Goal: Communication & Community: Answer question/provide support

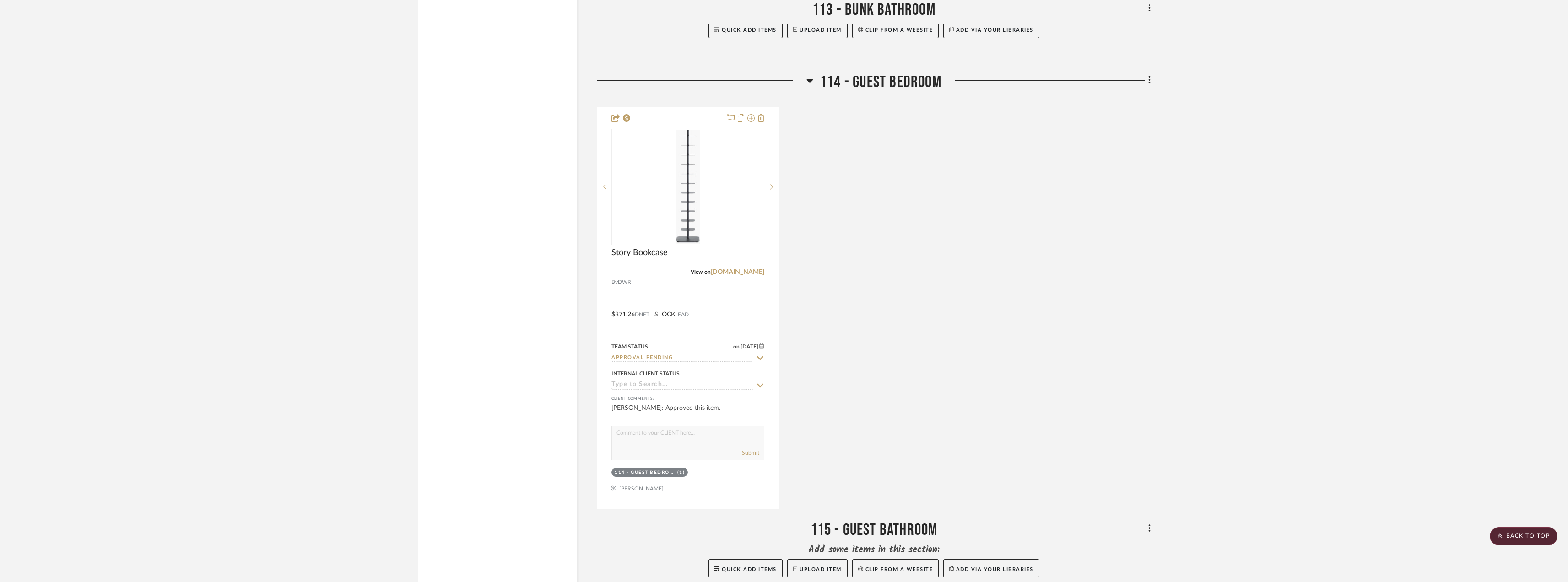
scroll to position [1785, 0]
click at [648, 359] on input "Approval Pending" at bounding box center [682, 357] width 142 height 9
type input "need"
click at [645, 440] on div "Need to Order - Client Payment Received" at bounding box center [687, 451] width 152 height 33
type input "[DATE]"
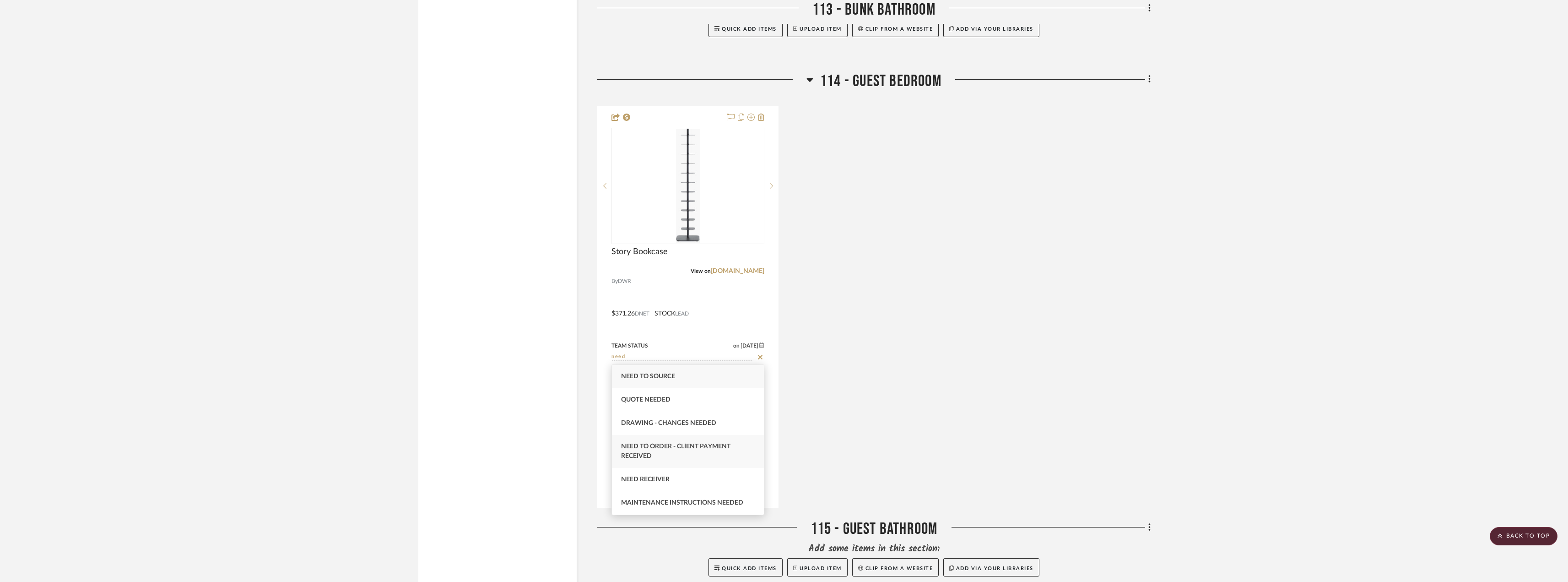
type input "Need to Order - Client Payment Received"
click at [961, 380] on div "Story Bookcase View on dwr.com By DWR $371.26 DNET STOCK LEAD Team Status on 9/…" at bounding box center [873, 307] width 553 height 402
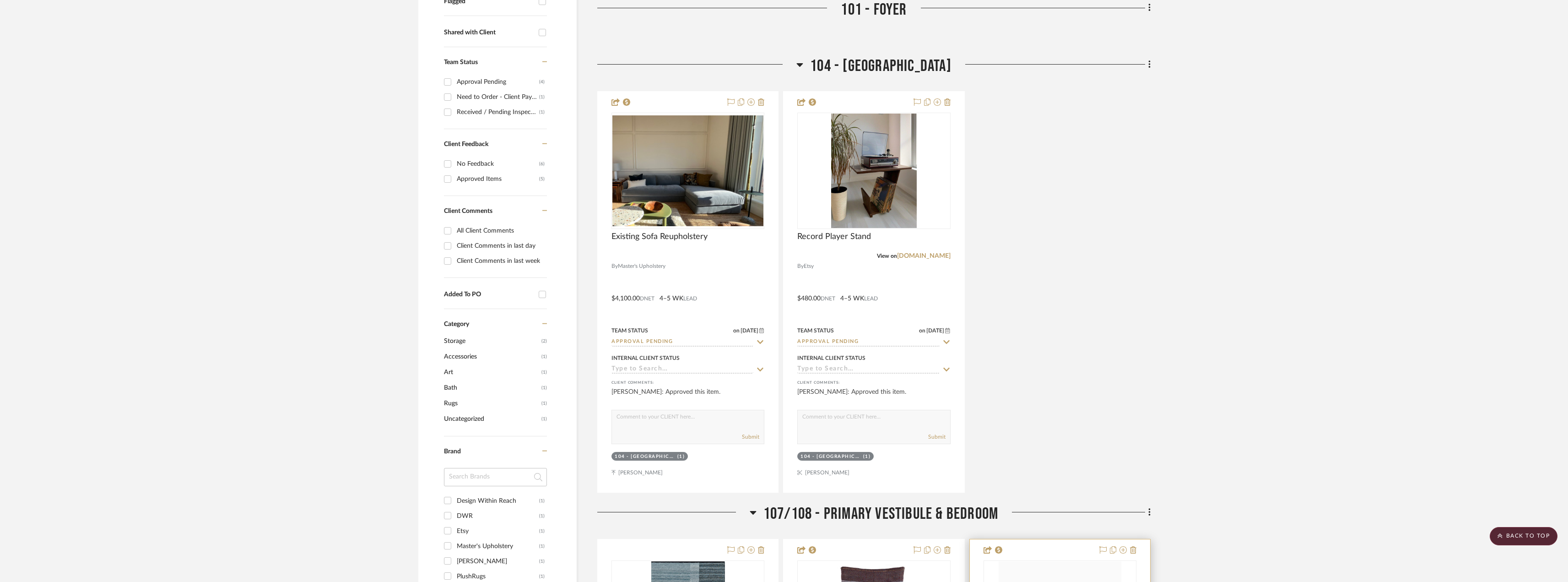
scroll to position [215, 0]
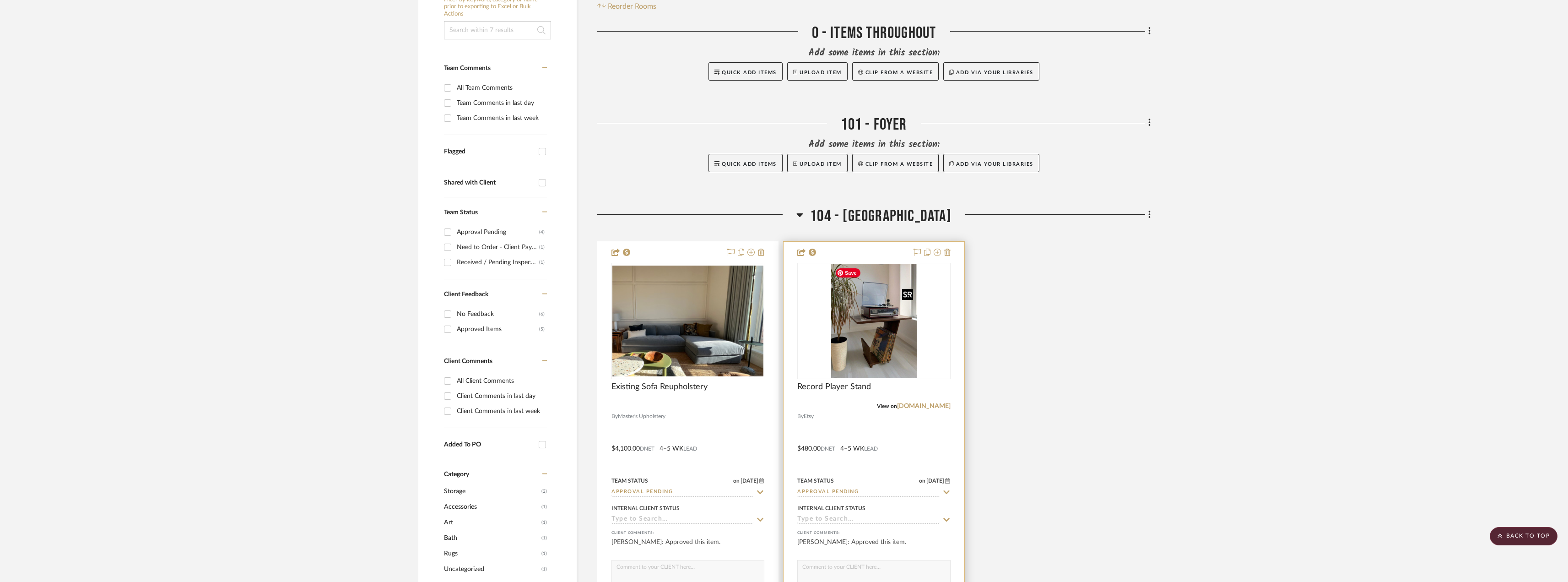
click at [895, 331] on img "0" at bounding box center [874, 320] width 86 height 114
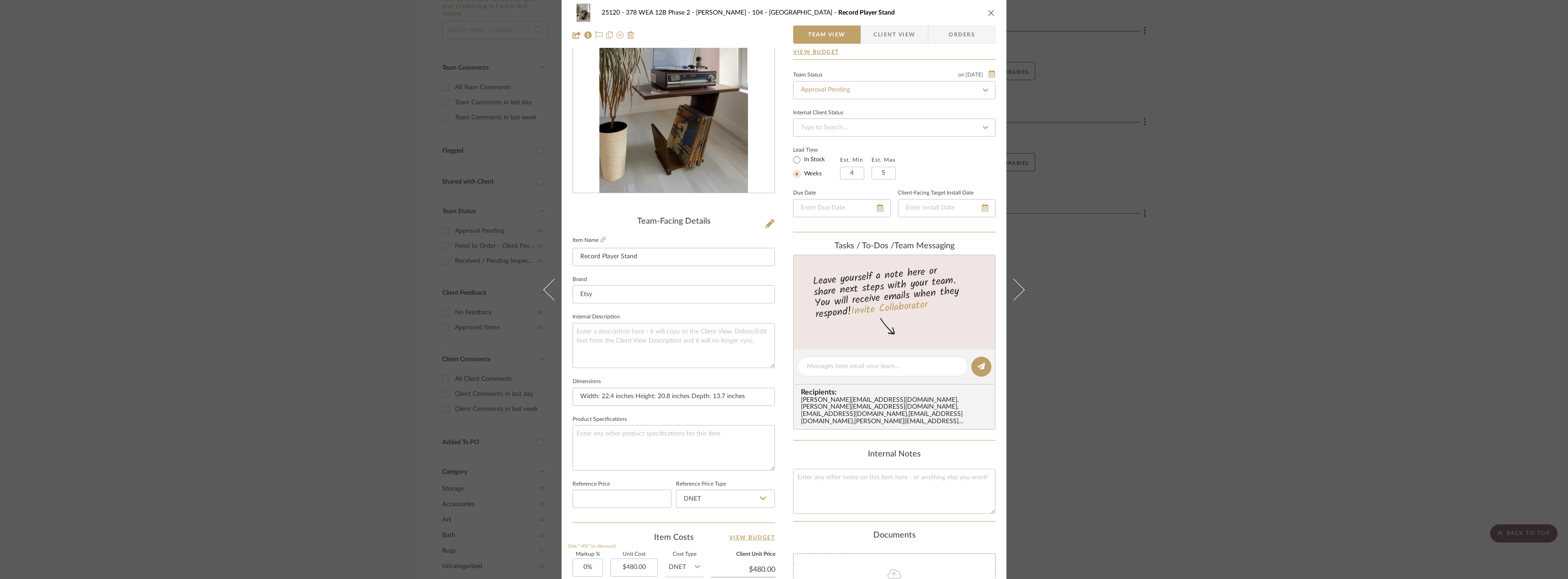
scroll to position [0, 0]
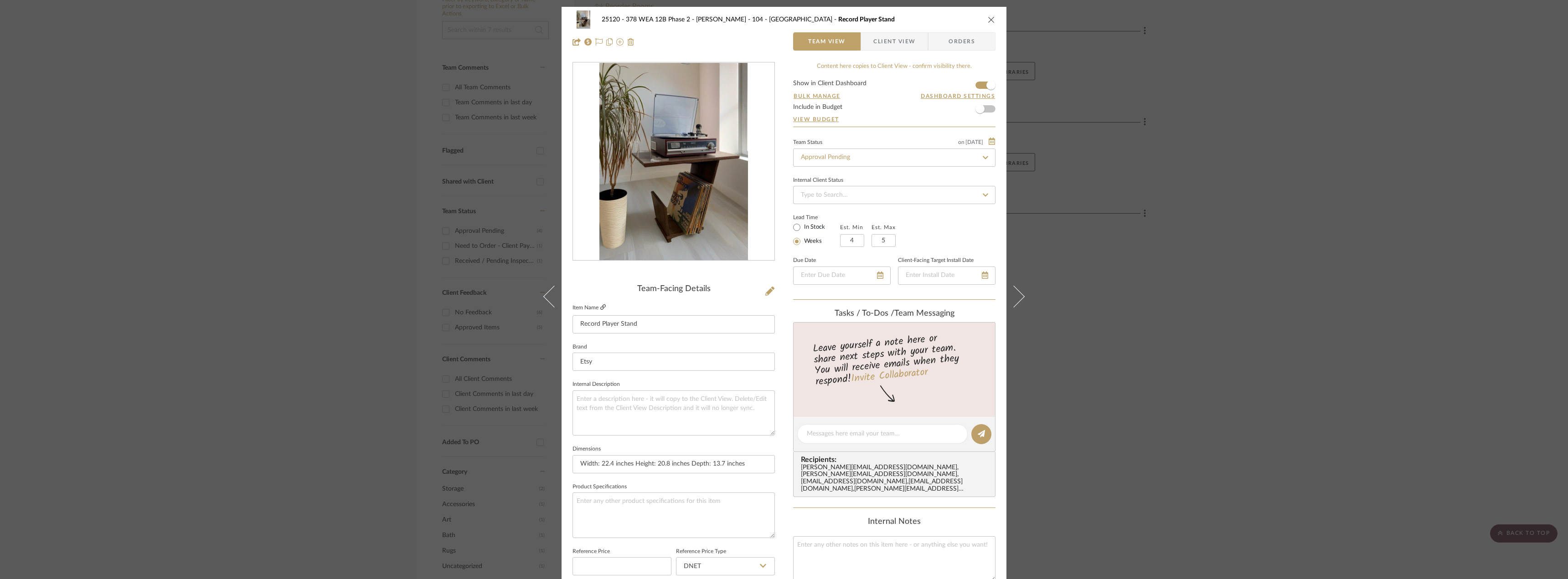
click at [600, 305] on icon at bounding box center [603, 307] width 5 height 5
click at [873, 50] on span "Client View" at bounding box center [894, 41] width 42 height 18
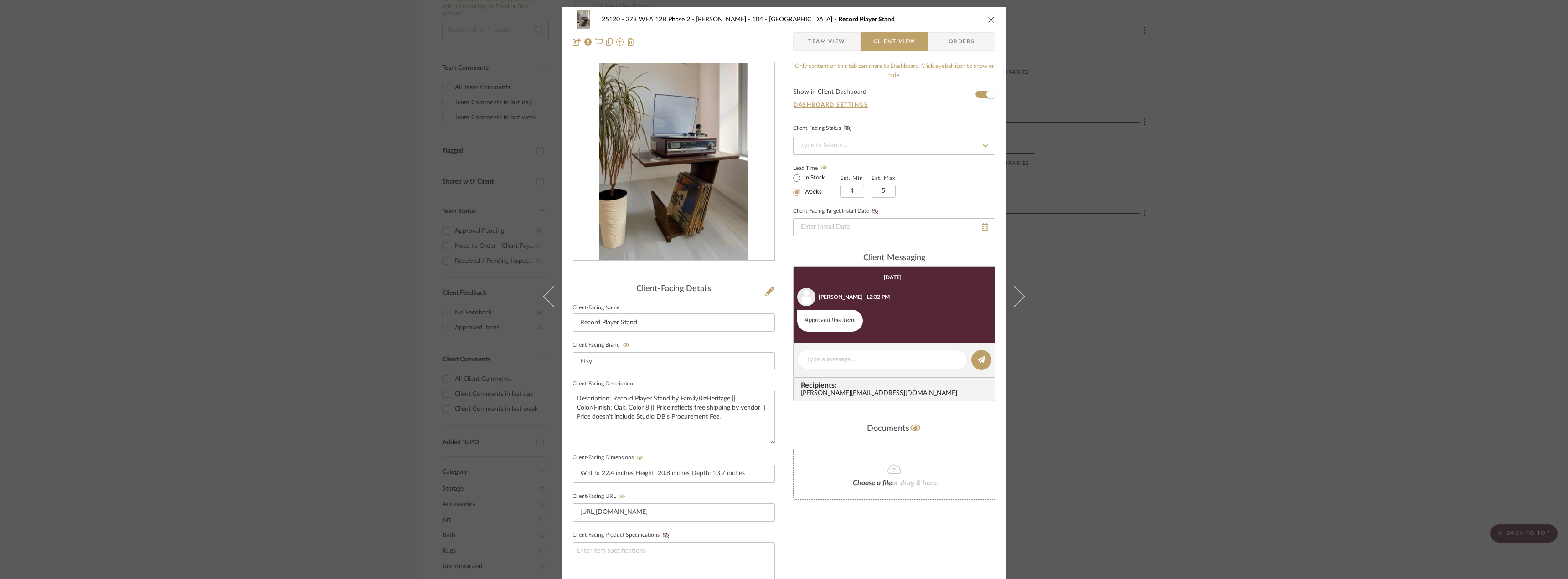
click at [825, 40] on span "Team View" at bounding box center [827, 41] width 37 height 18
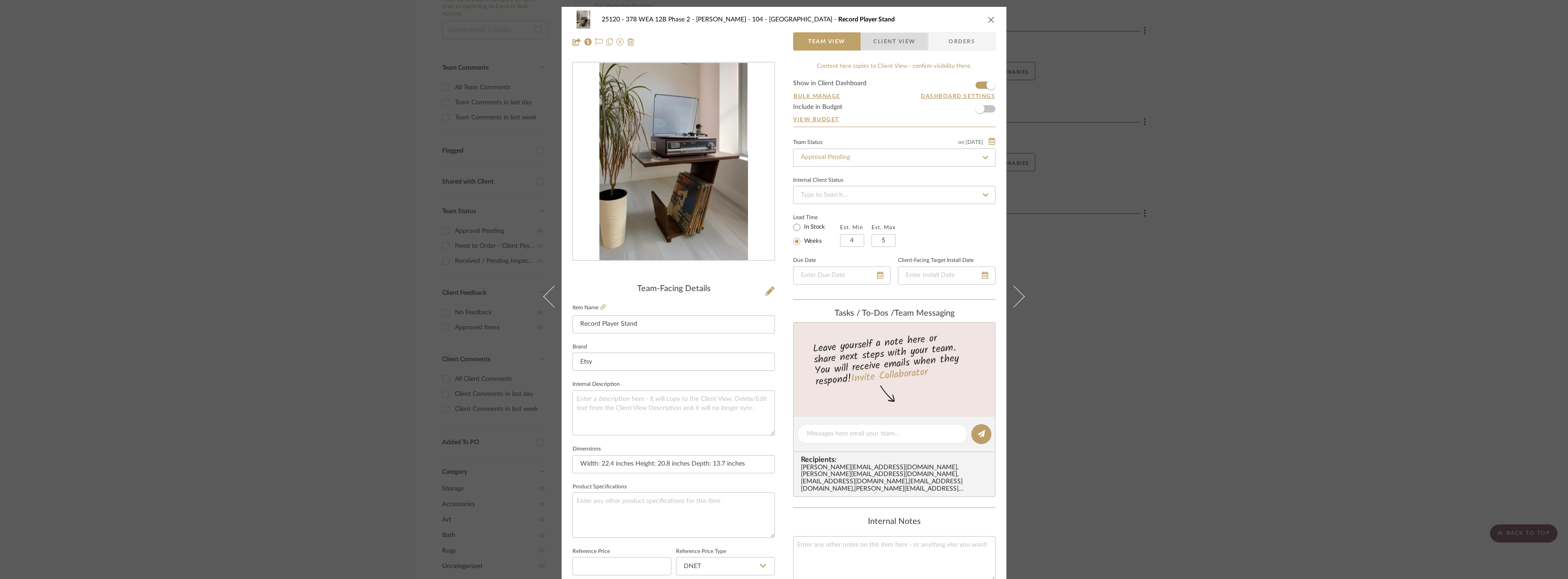
click at [868, 46] on span "button" at bounding box center [867, 41] width 12 height 18
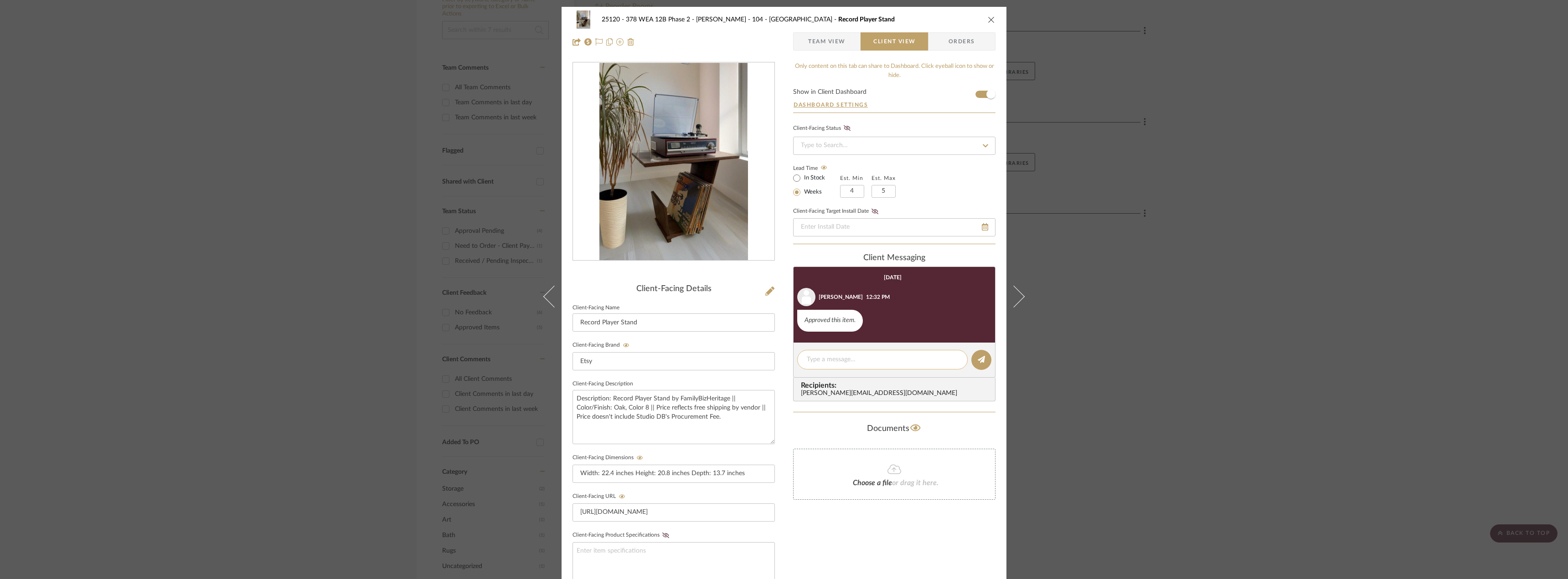
click at [831, 363] on textarea at bounding box center [882, 359] width 152 height 10
type textarea "Hi Luciana! Do you mind asking one of your kids to measure your existing record…"
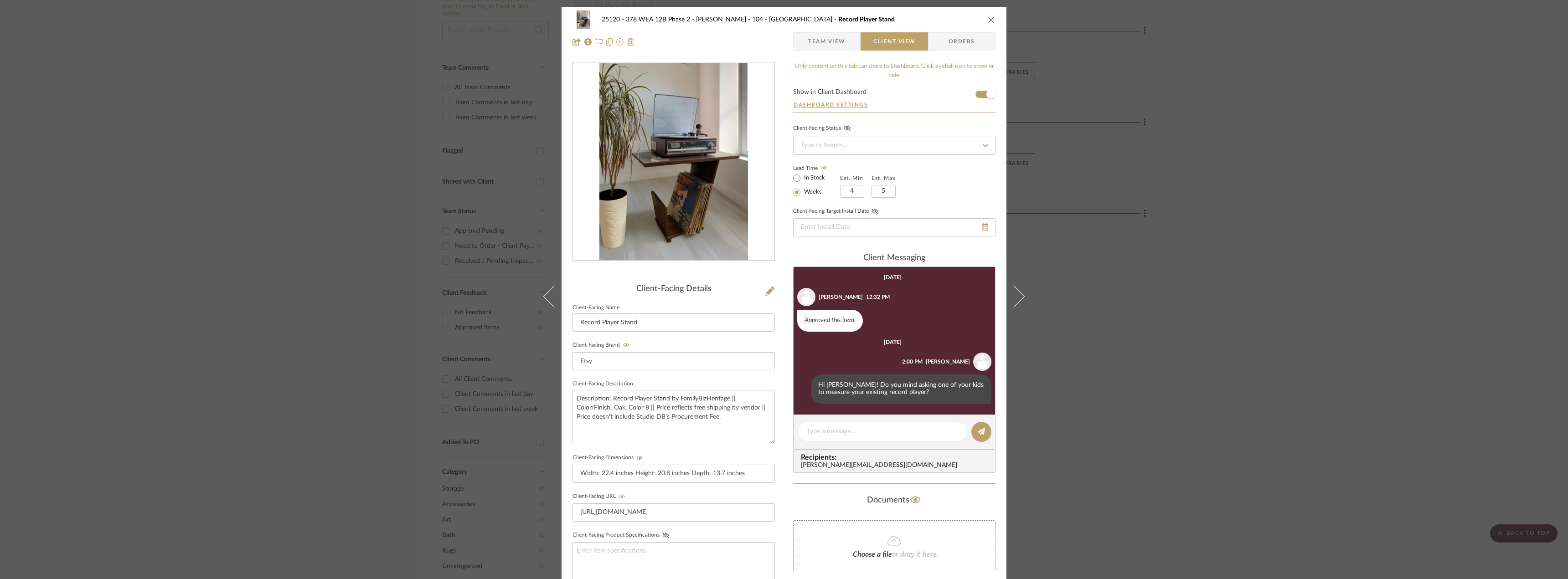
click at [1372, 242] on div "25120 - 378 WEA 12B Phase 2 - Mautner 104 - Grand Room Record Player Stand Team…" at bounding box center [784, 290] width 1568 height 579
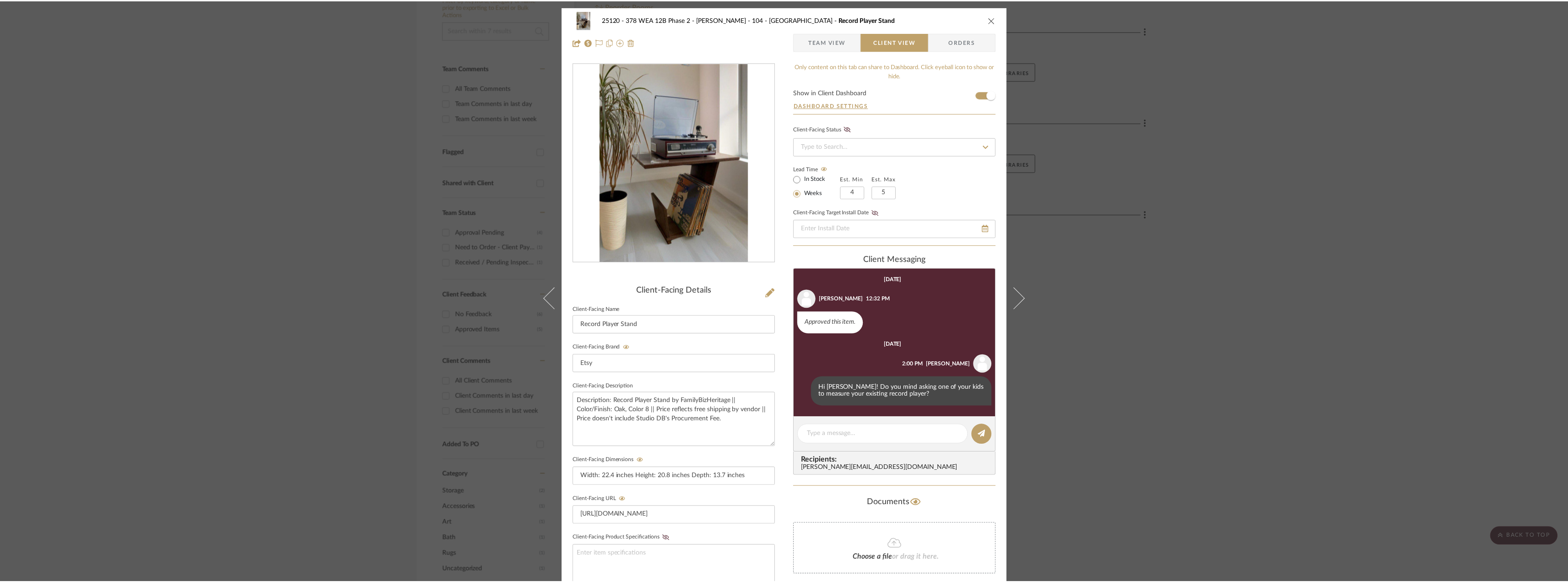
scroll to position [215, 0]
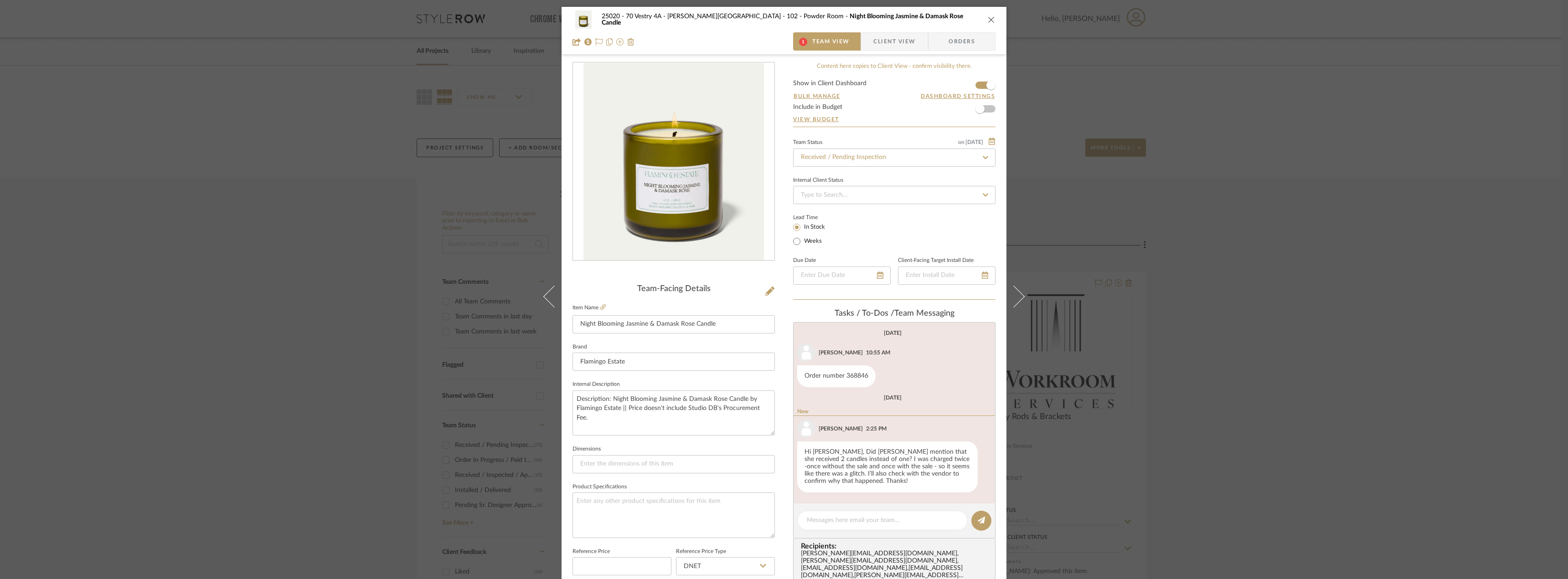
scroll to position [34, 0]
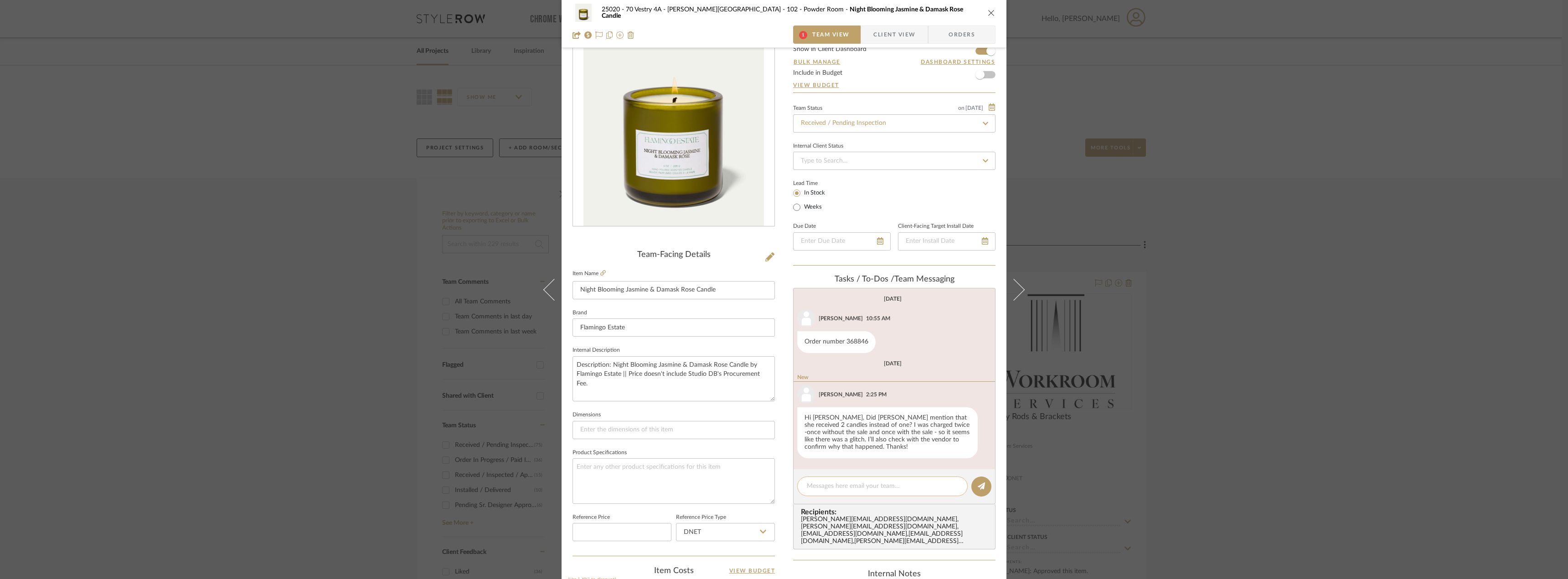
type textarea "t"
type textarea "Hi Anela, I'll check with Emily and let you know!"
click at [872, 16] on div "25020 - 70 Vestry 4A - Grant-Stanleigh 102 - Powder Room Night Blooming Jasmine…" at bounding box center [784, 13] width 423 height 18
click at [875, 27] on span "Client View" at bounding box center [894, 35] width 42 height 18
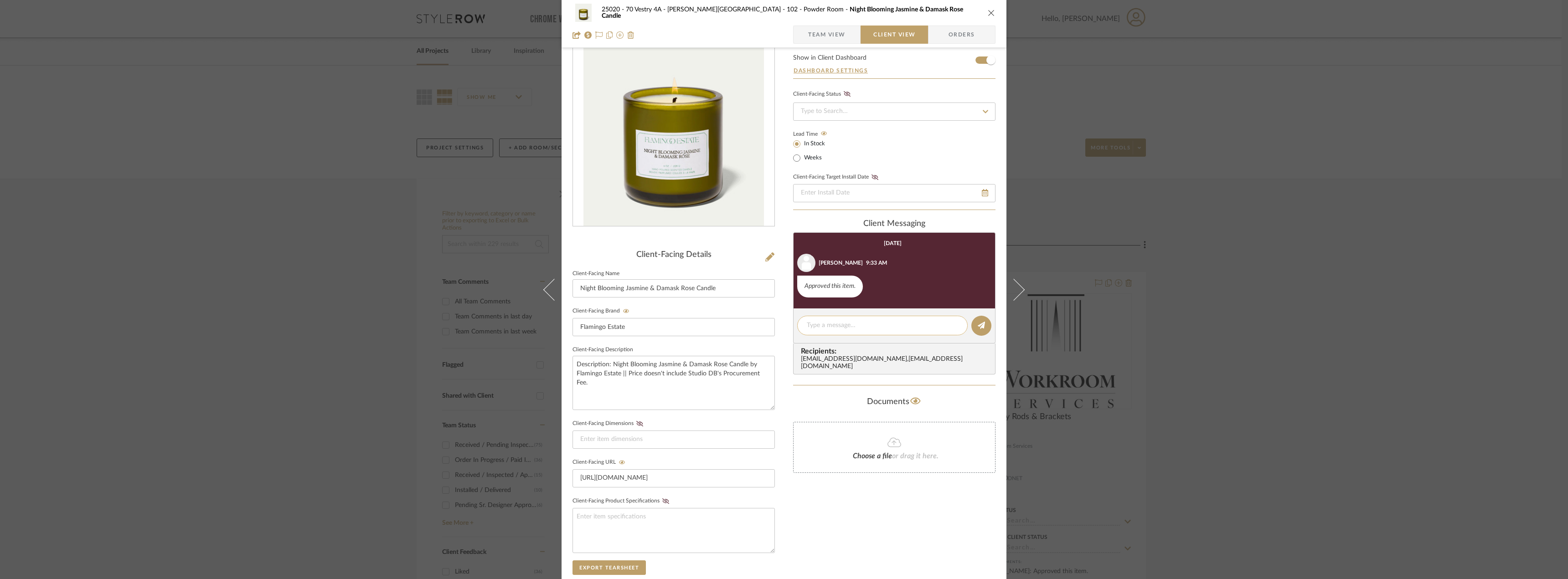
click at [874, 325] on textarea at bounding box center [882, 325] width 152 height 10
drag, startPoint x: 934, startPoint y: 333, endPoint x: 909, endPoint y: 337, distance: 25.3
click at [917, 335] on textarea "Hi Emily! Do you mind checking to see if this candle arrived and if so, is ther…" at bounding box center [882, 330] width 152 height 19
click at [854, 336] on textarea "Hi Emily! Do you mind checking to see if this candle arrived and if so, is ther…" at bounding box center [882, 330] width 152 height 19
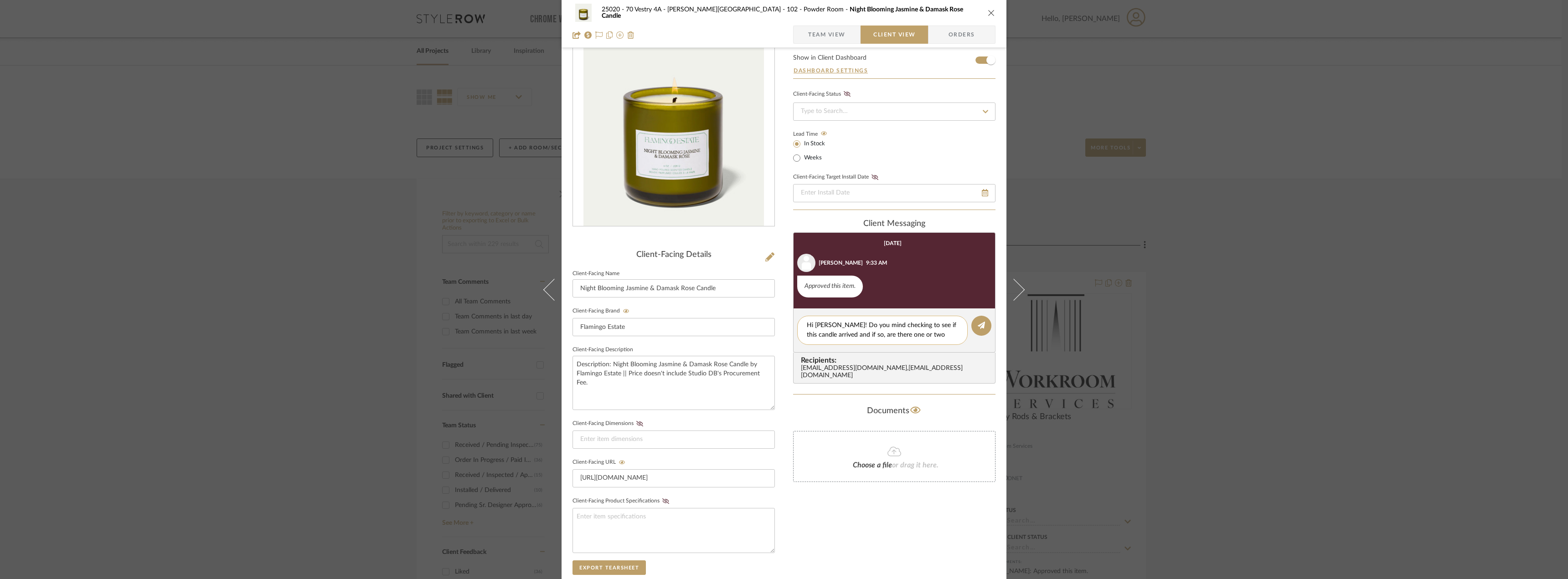
click at [939, 337] on textarea "Hi Emily! Do you mind checking to see if this candle arrived and if so, are the…" at bounding box center [882, 330] width 152 height 19
type textarea "Hi [PERSON_NAME]! Do you mind checking to see if this candle arrived and if so,…"
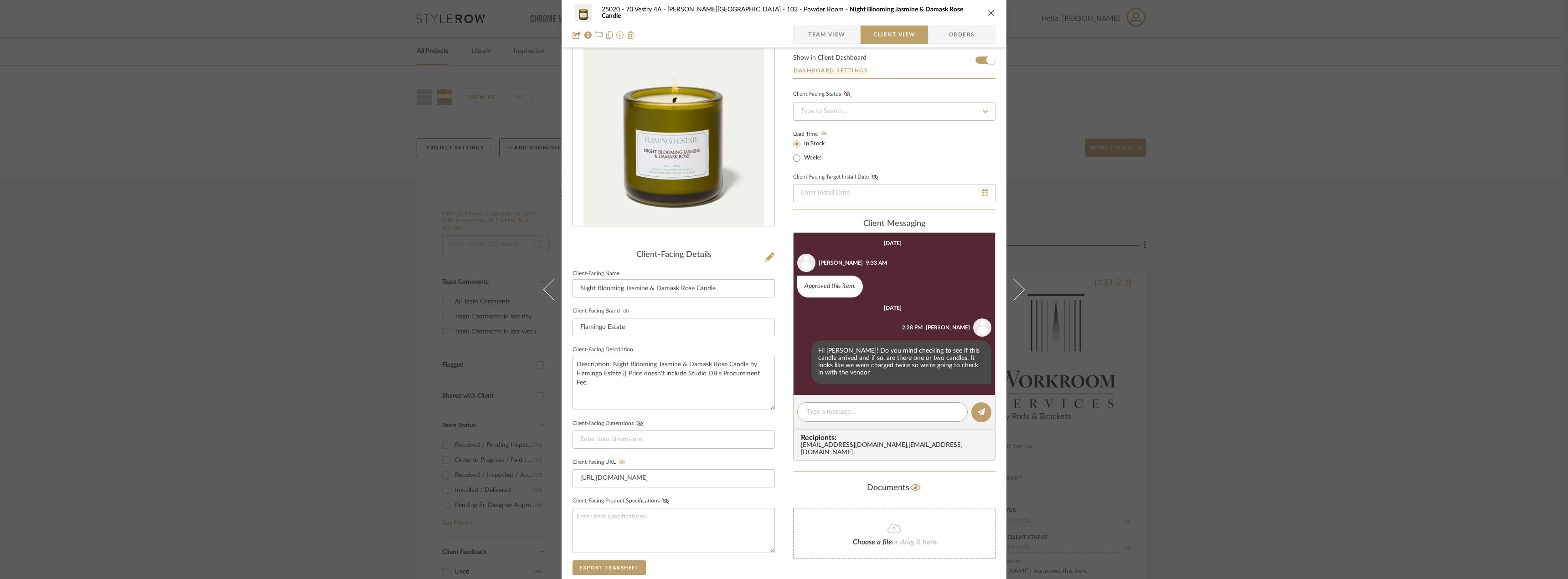
click at [102, 144] on div "25020 - 70 Vestry 4A - [PERSON_NAME] 102 - Powder Room Night Blooming Jasmine &…" at bounding box center [784, 290] width 1568 height 579
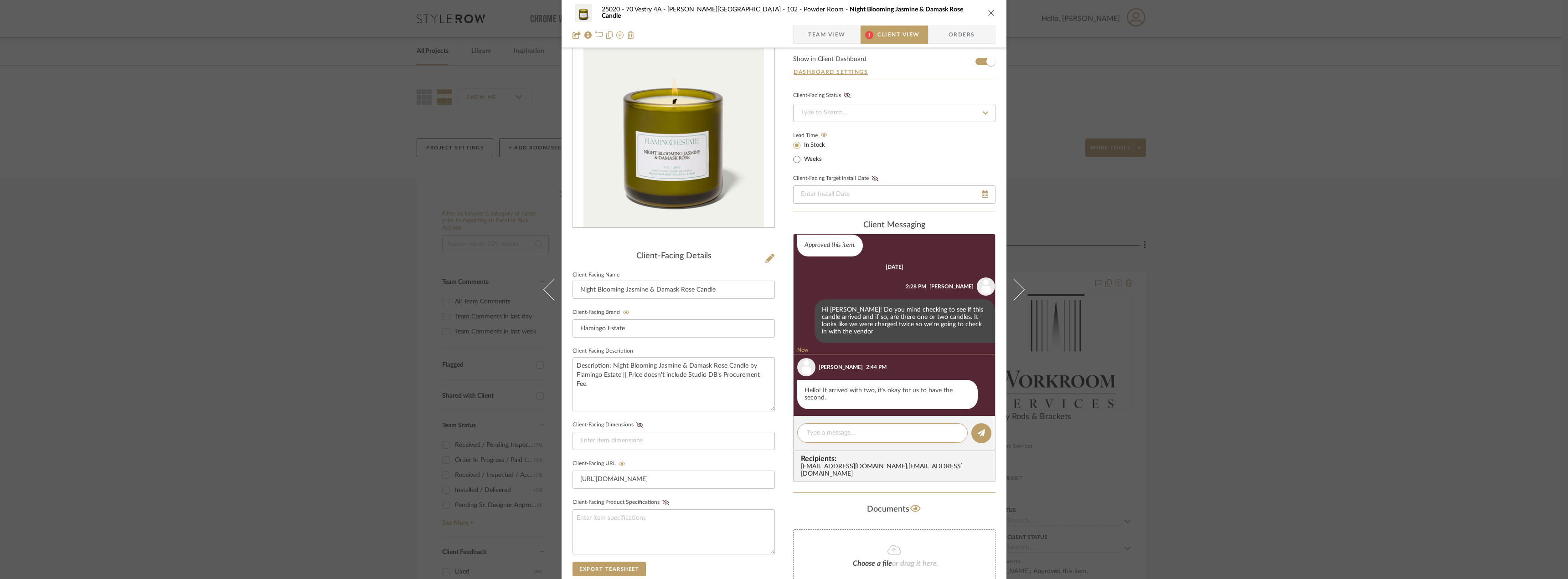
scroll to position [46, 0]
click at [825, 432] on textarea at bounding box center [882, 433] width 152 height 10
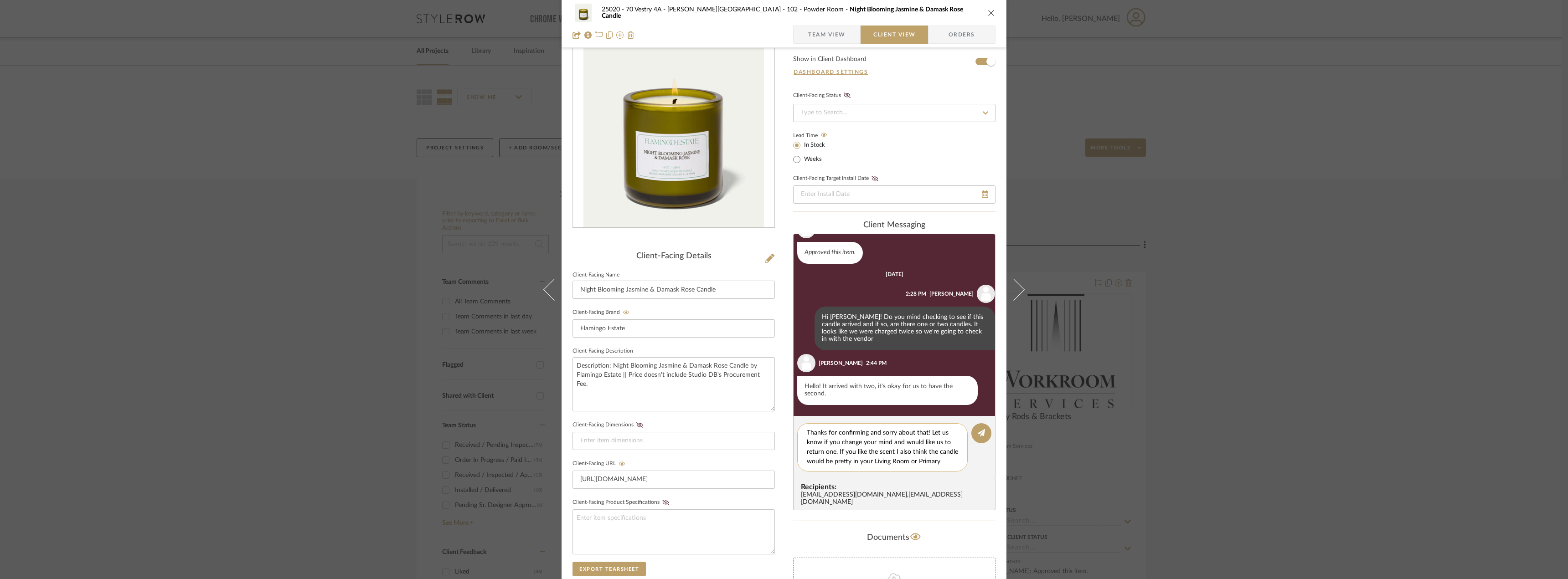
scroll to position [8, 0]
type textarea "Thanks for confirming and sorry about that! Let us know if you change your mind…"
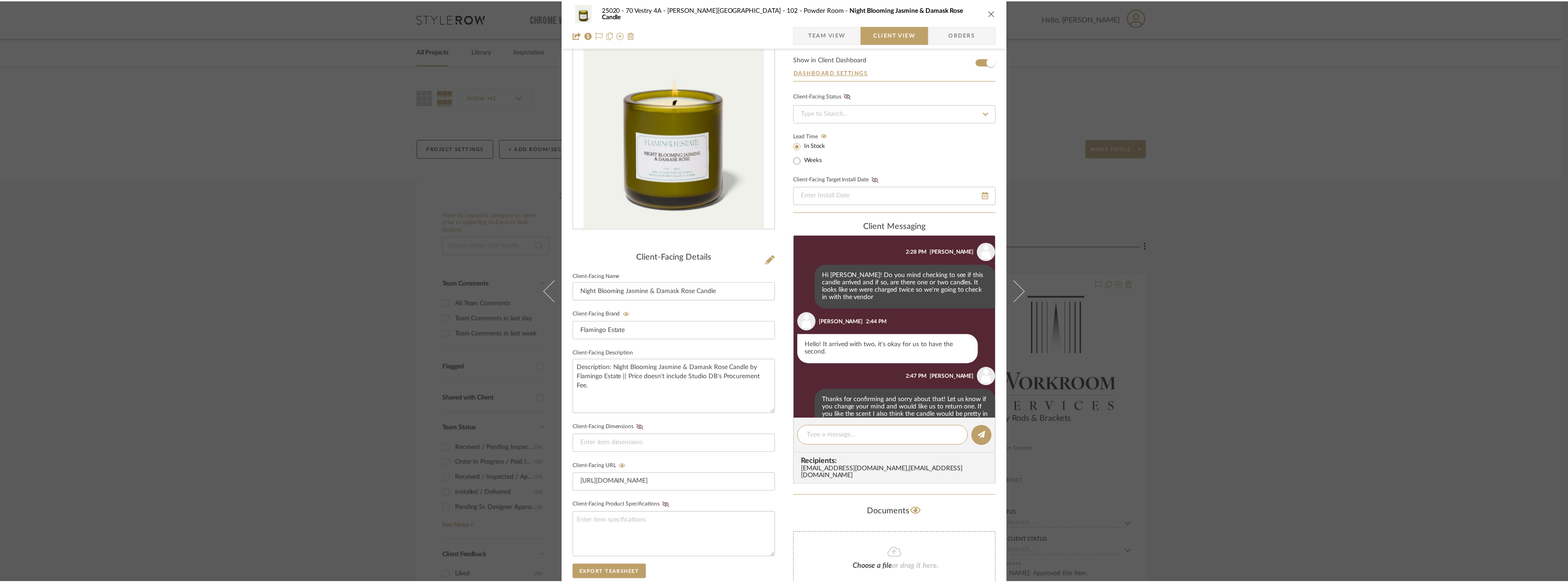
scroll to position [105, 0]
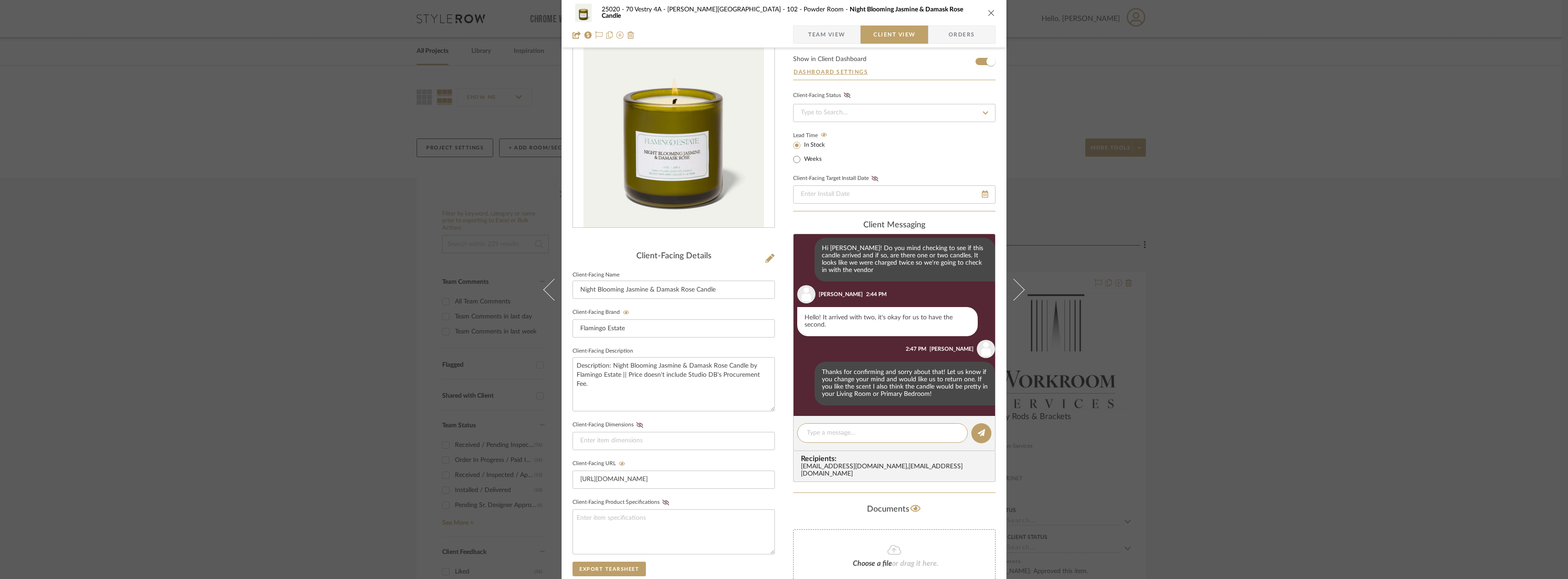
click at [1235, 137] on div "25020 - 70 Vestry 4A - [PERSON_NAME] 102 - Powder Room Night Blooming Jasmine &…" at bounding box center [784, 290] width 1568 height 579
